Goal: Transaction & Acquisition: Purchase product/service

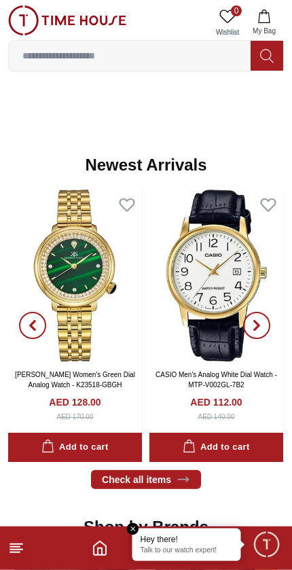
scroll to position [686, 0]
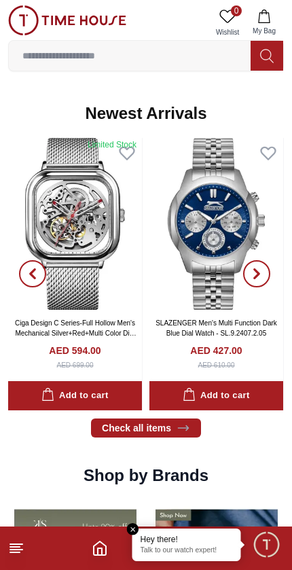
click at [175, 323] on link "SLAZENGER Men's Multi Function Dark Blue Dial Watch - SL.9.2407.2.05" at bounding box center [217, 328] width 122 height 18
click at [198, 323] on link "SLAZENGER Men's Multi Function Dark Blue Dial Watch - SL.9.2407.2.05" at bounding box center [217, 328] width 122 height 18
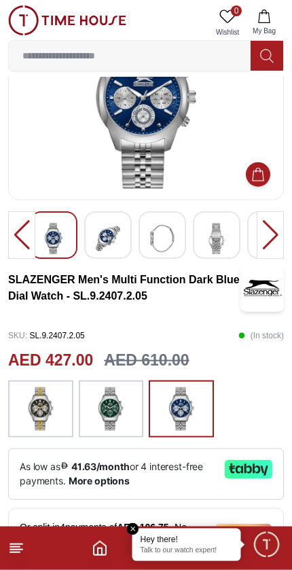
scroll to position [110, 0]
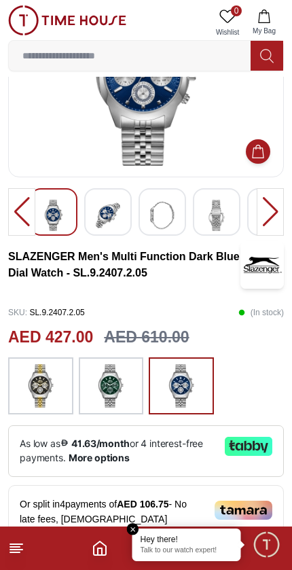
click at [128, 382] on img at bounding box center [111, 385] width 34 height 43
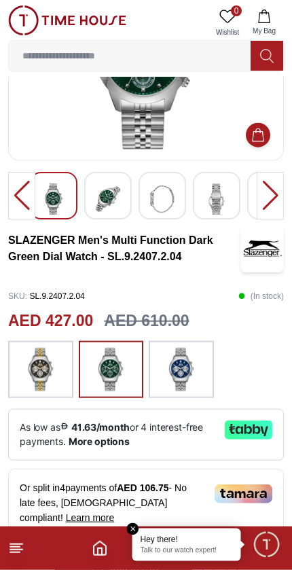
scroll to position [128, 0]
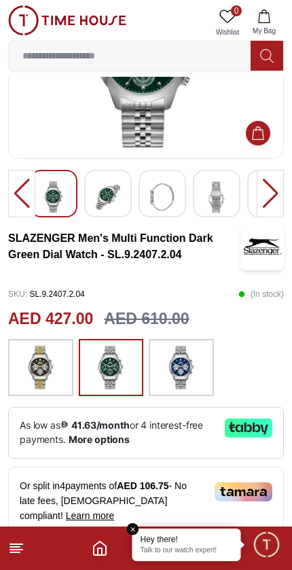
click at [52, 369] on img at bounding box center [41, 367] width 34 height 43
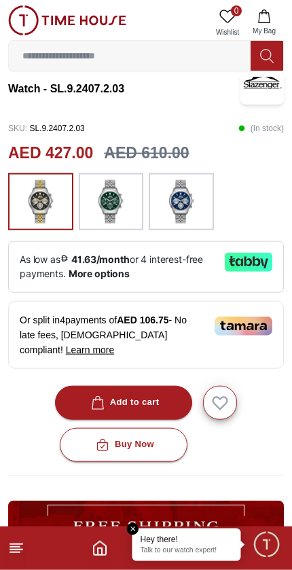
scroll to position [291, 0]
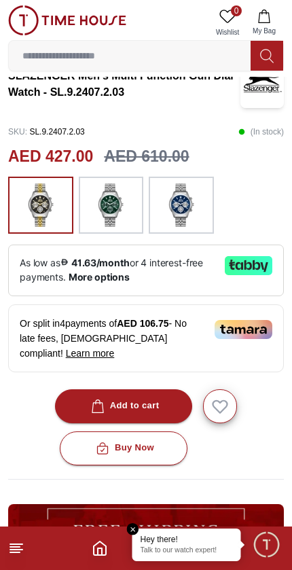
click at [148, 398] on div "Add to cart" at bounding box center [123, 406] width 71 height 16
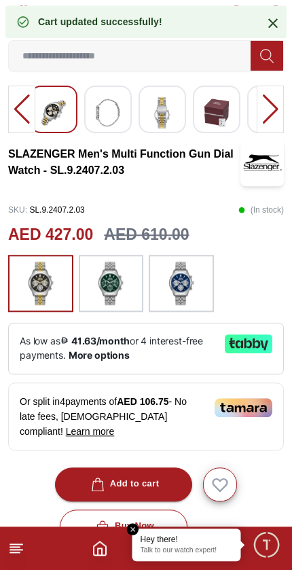
scroll to position [213, 0]
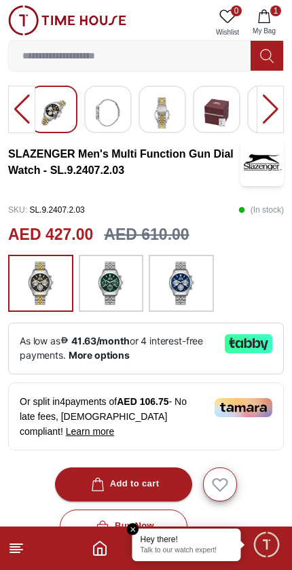
click at [123, 291] on img at bounding box center [111, 283] width 34 height 43
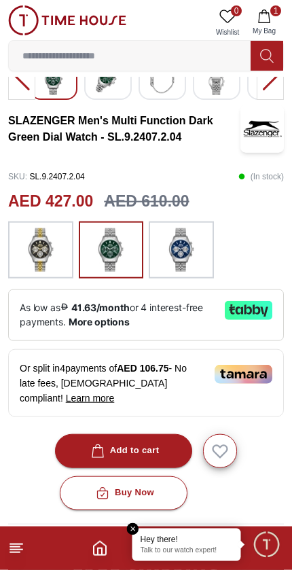
scroll to position [247, 0]
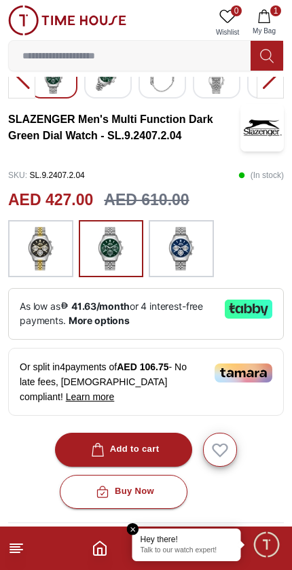
click at [156, 442] on div "Add to cart" at bounding box center [123, 450] width 71 height 16
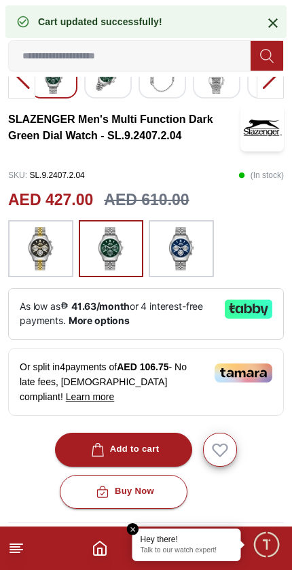
click at [136, 528] on em "Close tooltip" at bounding box center [133, 529] width 12 height 12
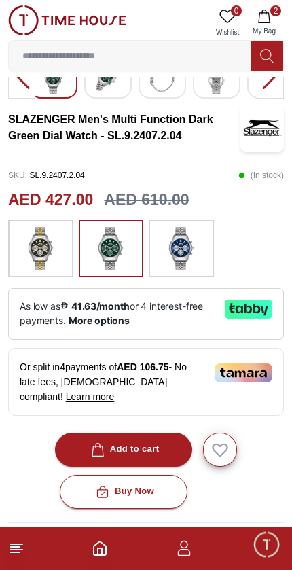
click at [166, 44] on input at bounding box center [130, 55] width 242 height 27
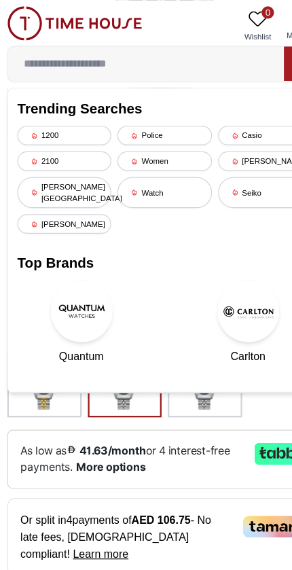
click at [86, 51] on input at bounding box center [130, 55] width 242 height 27
click at [84, 56] on input at bounding box center [130, 55] width 242 height 27
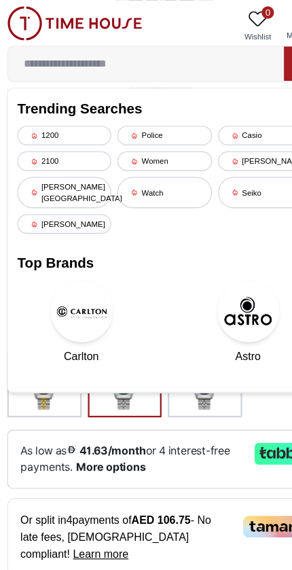
scroll to position [71, 0]
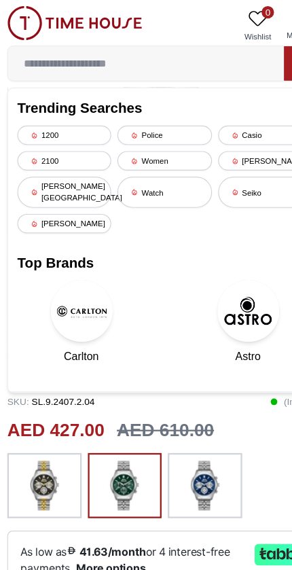
click at [120, 51] on input at bounding box center [130, 55] width 242 height 27
paste input "**********"
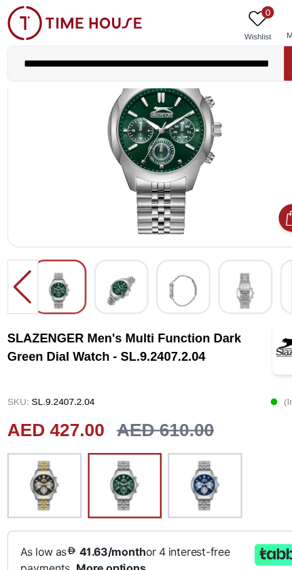
type input "**********"
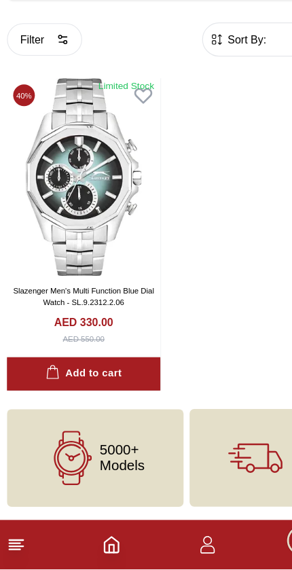
click at [120, 384] on button "Add to cart" at bounding box center [75, 398] width 135 height 29
click at [109, 322] on link "Slazenger Men's Multi Function Blue Dial Watch - SL.9.2312.2.06" at bounding box center [76, 331] width 124 height 18
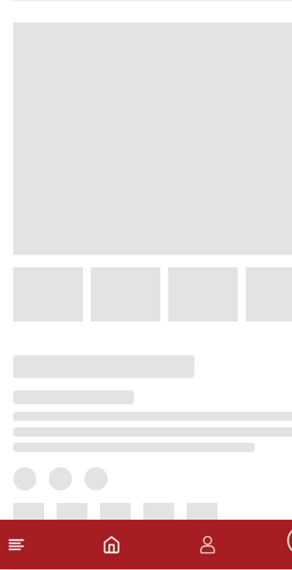
click at [96, 211] on span at bounding box center [146, 192] width 265 height 204
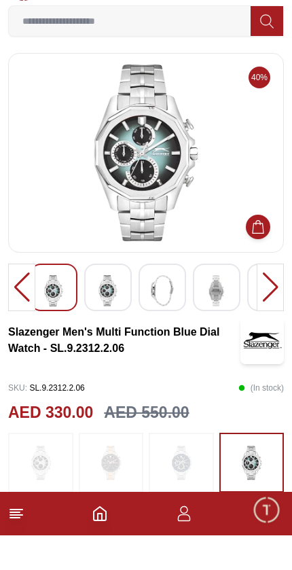
click at [272, 48] on icon at bounding box center [267, 56] width 14 height 16
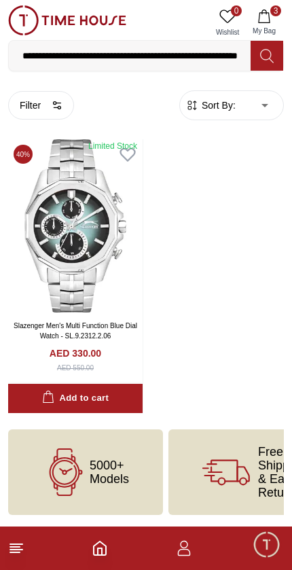
click at [268, 21] on icon "button" at bounding box center [264, 17] width 14 height 14
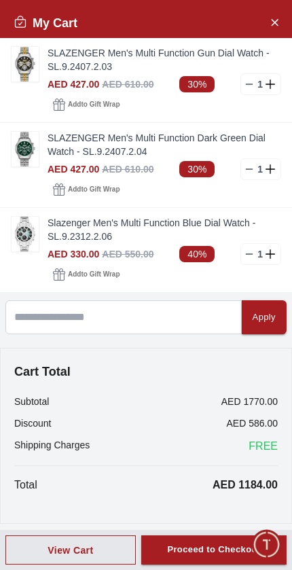
click at [18, 148] on img at bounding box center [25, 149] width 27 height 35
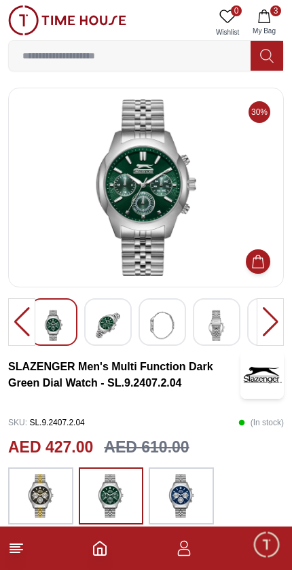
click at [50, 501] on img at bounding box center [41, 495] width 34 height 43
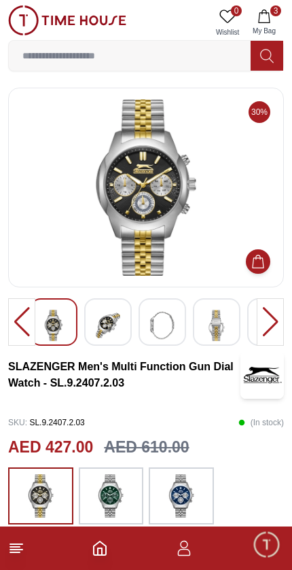
click at [118, 502] on img at bounding box center [111, 495] width 34 height 43
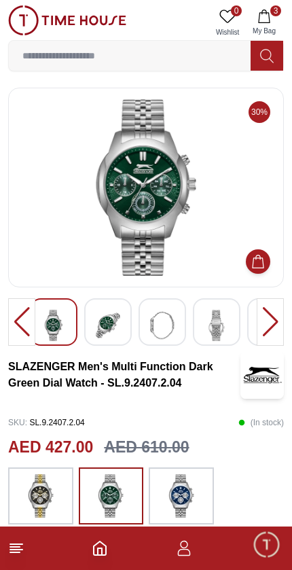
click at [274, 20] on button "3 My Bag" at bounding box center [264, 22] width 39 height 35
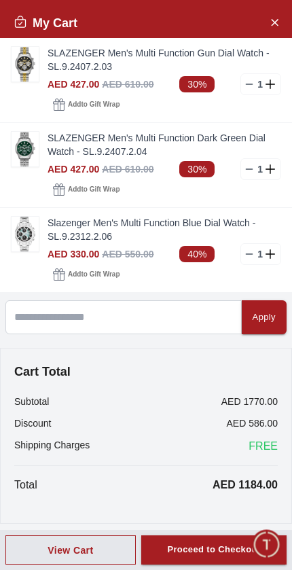
click at [29, 234] on img at bounding box center [25, 234] width 27 height 35
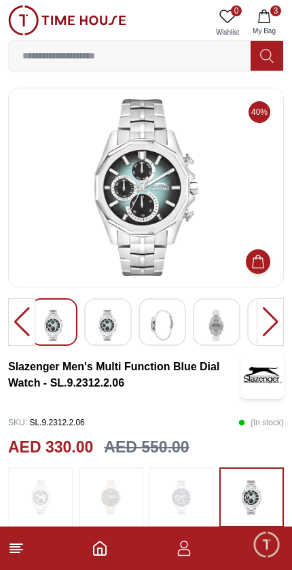
click at [274, 18] on button "3 My Bag" at bounding box center [264, 22] width 39 height 35
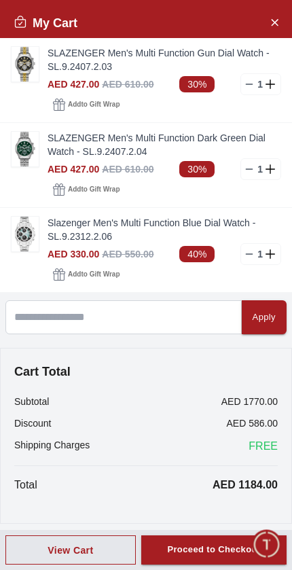
click at [31, 149] on img at bounding box center [25, 149] width 27 height 35
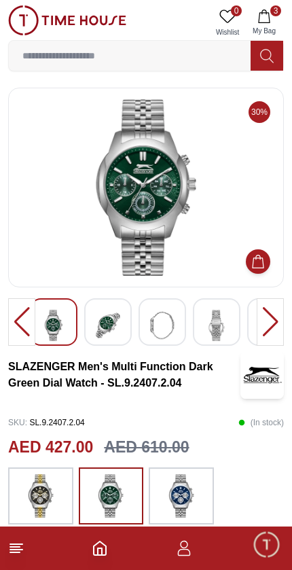
click at [275, 16] on button "3 My Bag" at bounding box center [264, 22] width 39 height 35
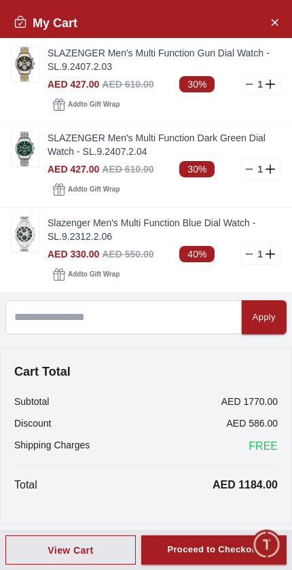
click at [28, 65] on img at bounding box center [25, 64] width 27 height 35
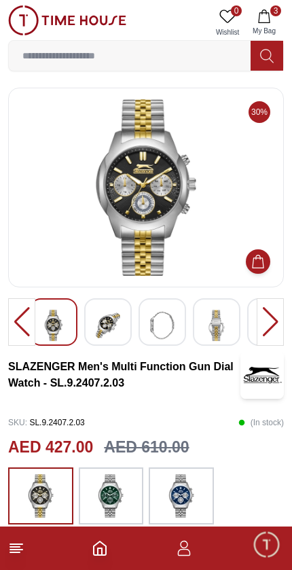
click at [263, 16] on icon "button" at bounding box center [264, 17] width 14 height 14
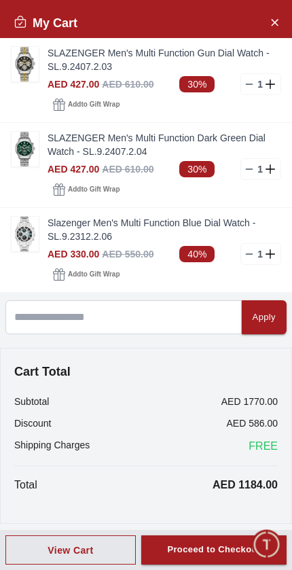
click at [33, 152] on img at bounding box center [25, 149] width 27 height 35
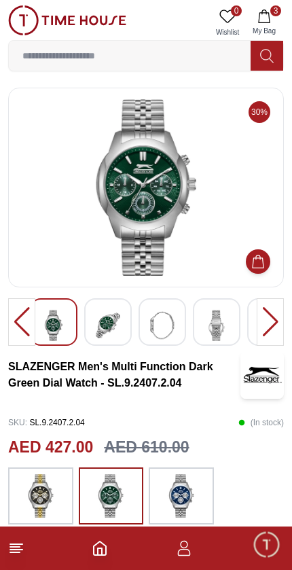
click at [271, 14] on span "3" at bounding box center [275, 10] width 11 height 11
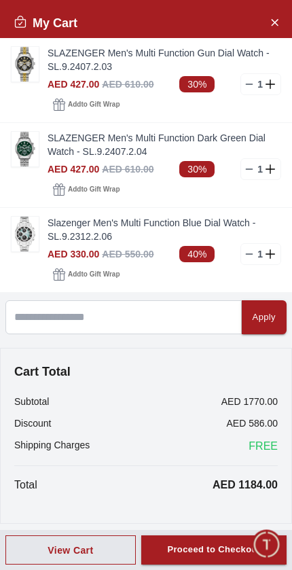
click at [25, 238] on img at bounding box center [25, 234] width 27 height 35
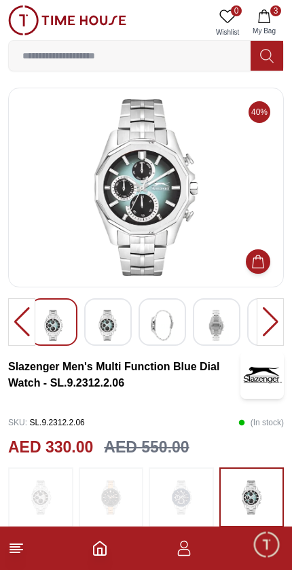
click at [170, 227] on img at bounding box center [146, 187] width 253 height 177
click at [152, 200] on img at bounding box center [146, 187] width 253 height 177
click at [147, 174] on img at bounding box center [146, 187] width 253 height 177
click at [267, 18] on icon "button" at bounding box center [264, 17] width 14 height 14
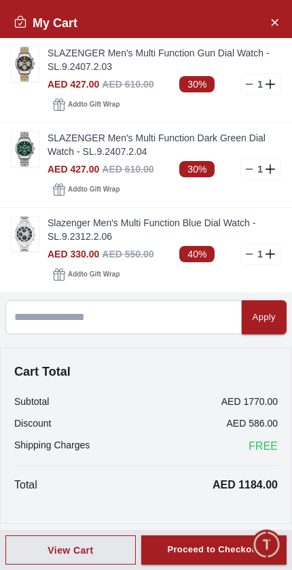
click at [25, 153] on img at bounding box center [25, 149] width 27 height 35
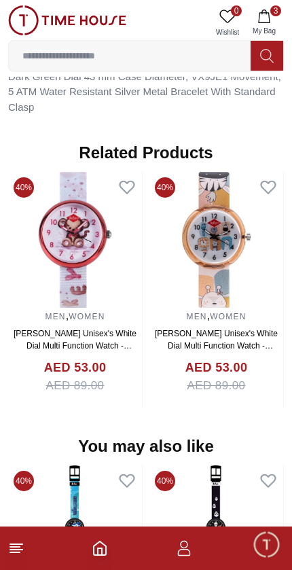
scroll to position [1035, 0]
